Goal: Find specific page/section: Find specific page/section

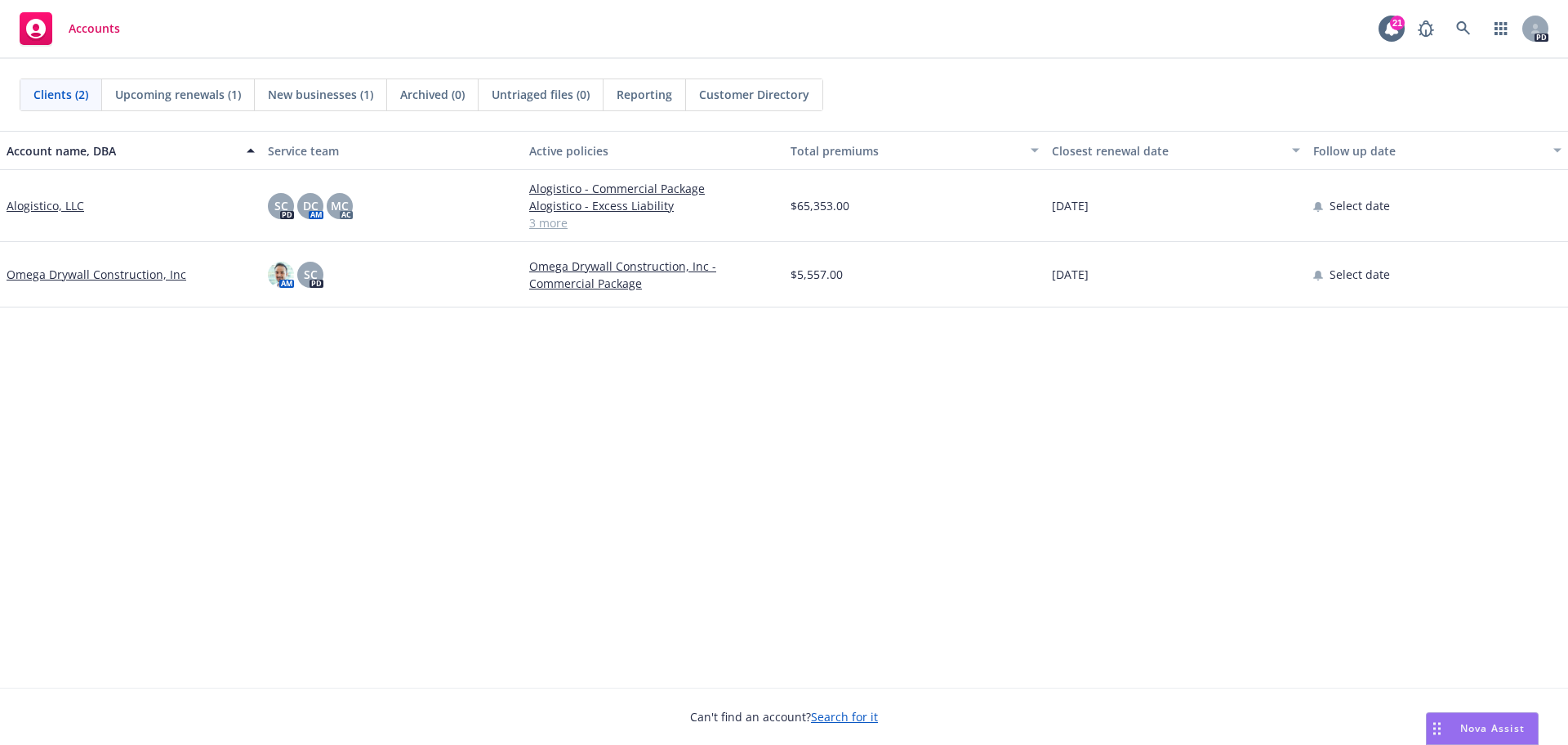
click at [49, 201] on link "Alogistico, LLC" at bounding box center [46, 205] width 78 height 17
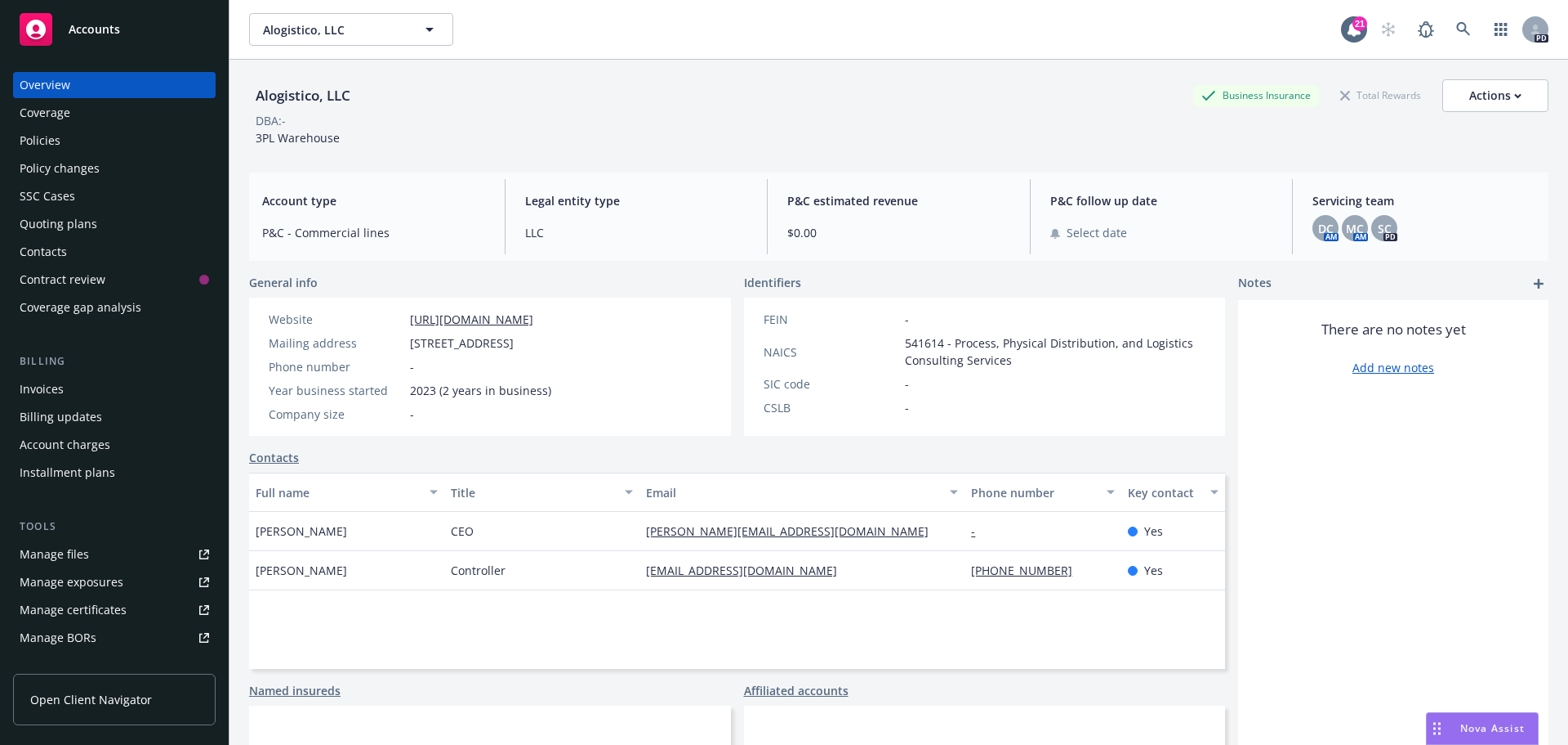
click at [75, 197] on div "SSC Cases" at bounding box center [115, 197] width 190 height 27
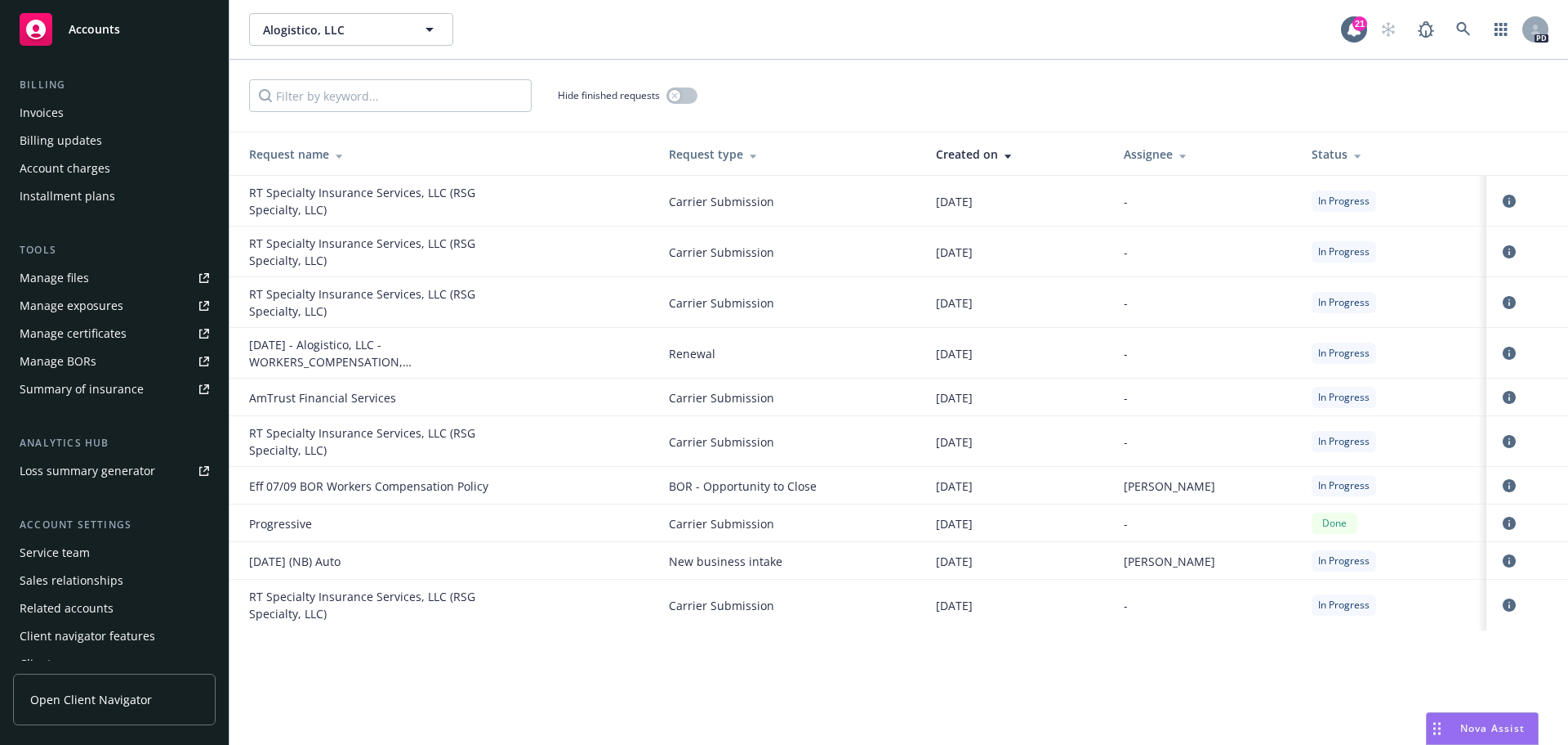
scroll to position [293, 0]
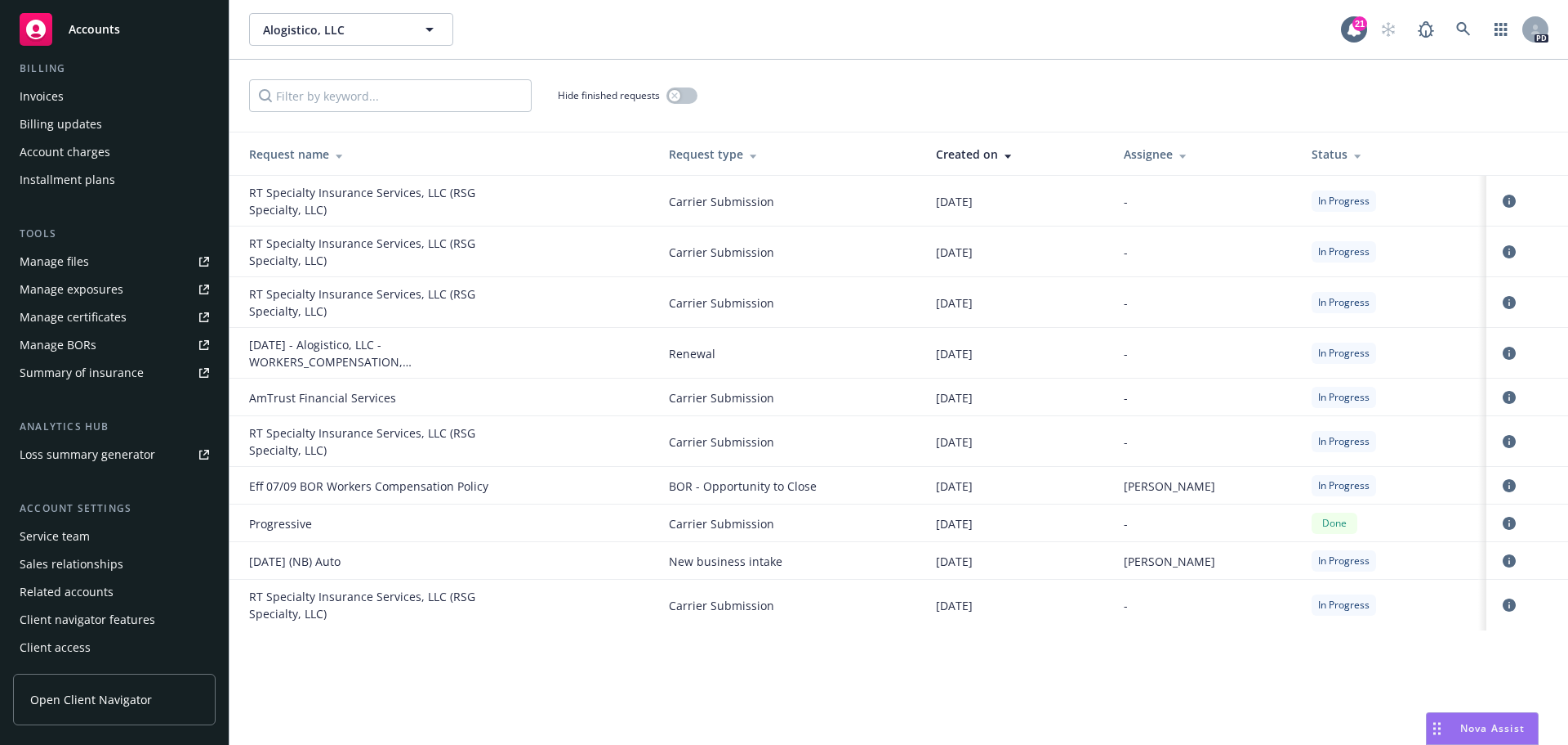
click at [80, 541] on div "Service team" at bounding box center [55, 536] width 70 height 27
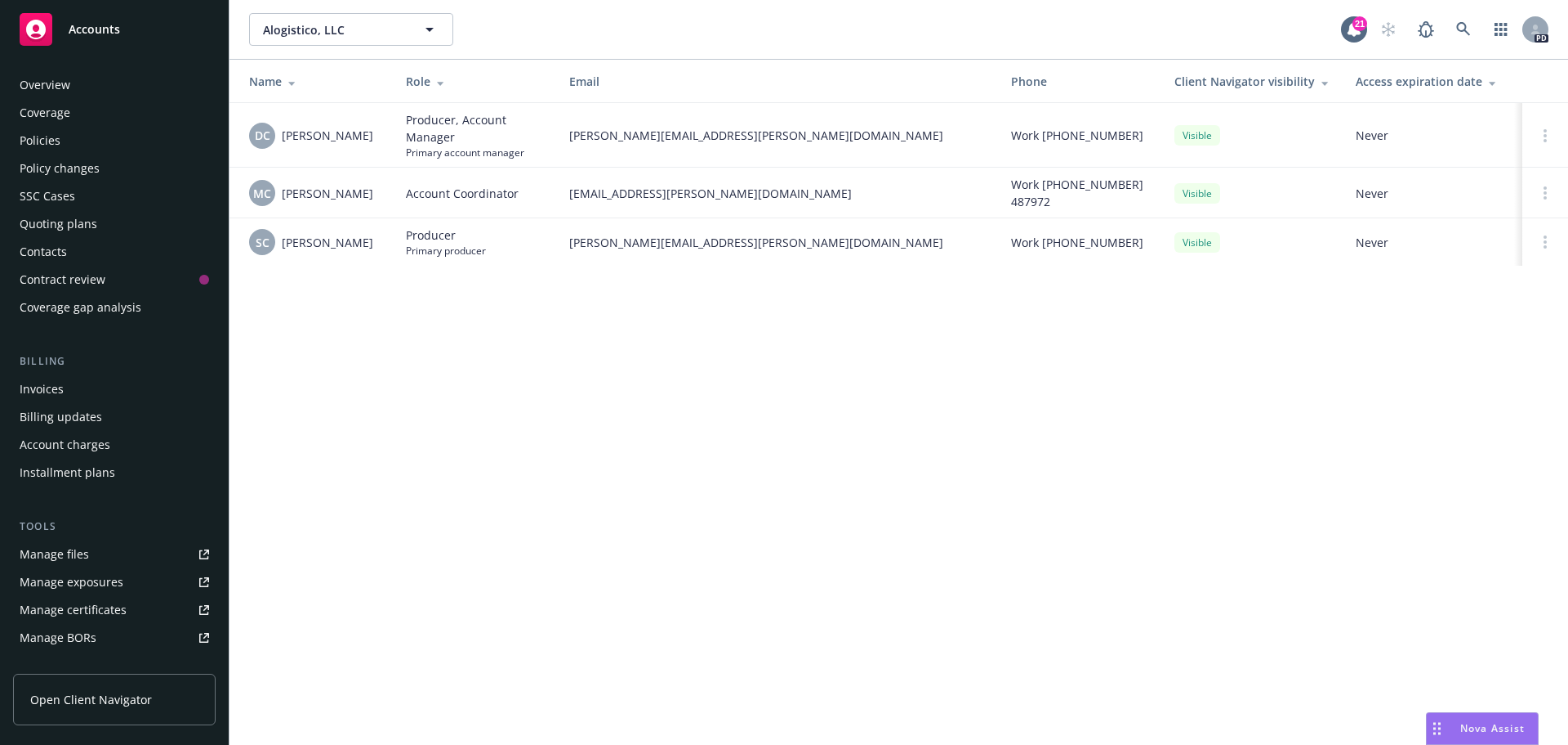
click at [79, 201] on div "SSC Cases" at bounding box center [115, 197] width 190 height 27
